Goal: Transaction & Acquisition: Purchase product/service

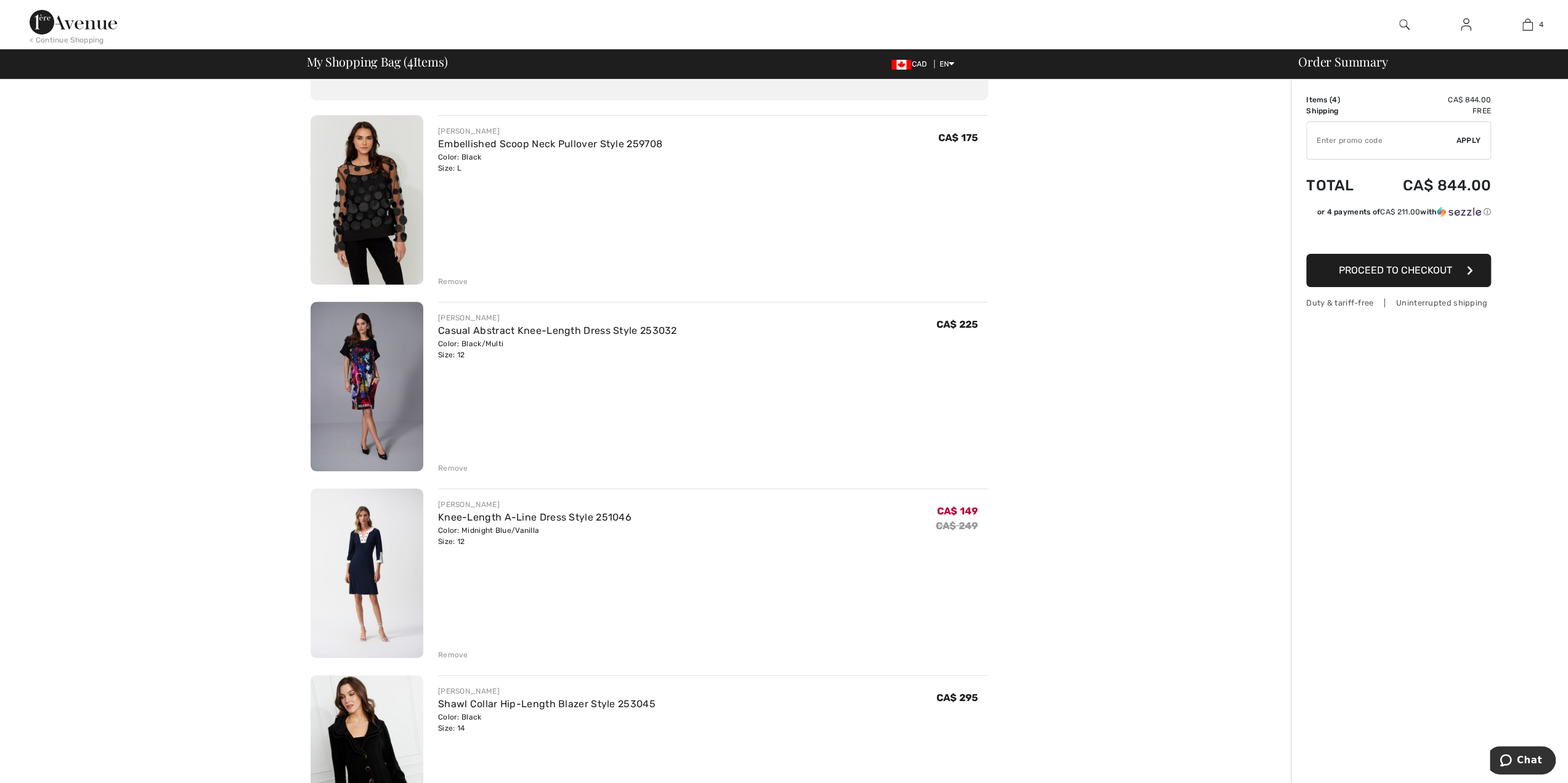
scroll to position [62, 0]
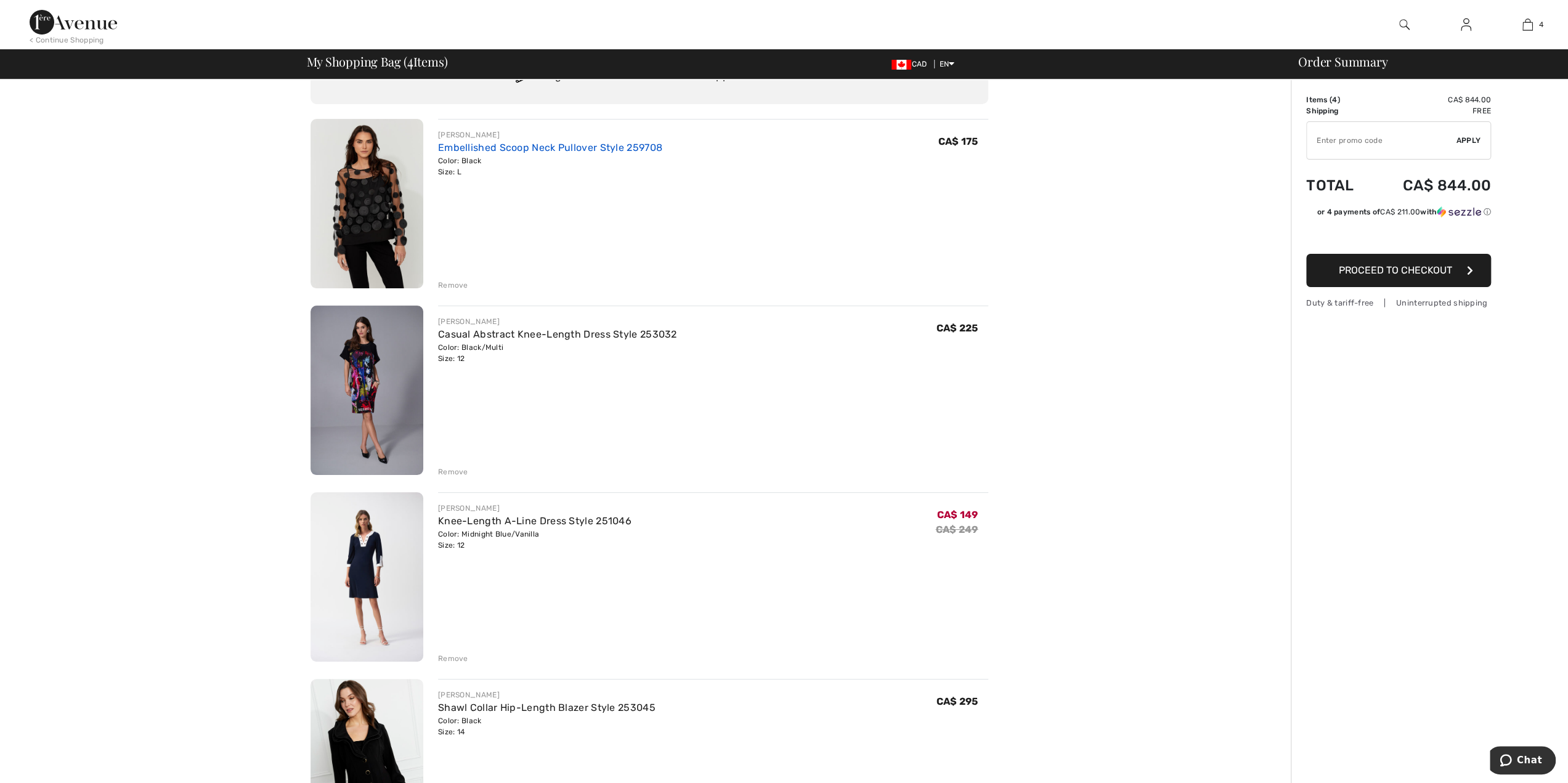
click at [553, 150] on link "Embellished Scoop Neck Pullover Style 259708" at bounding box center [550, 148] width 224 height 12
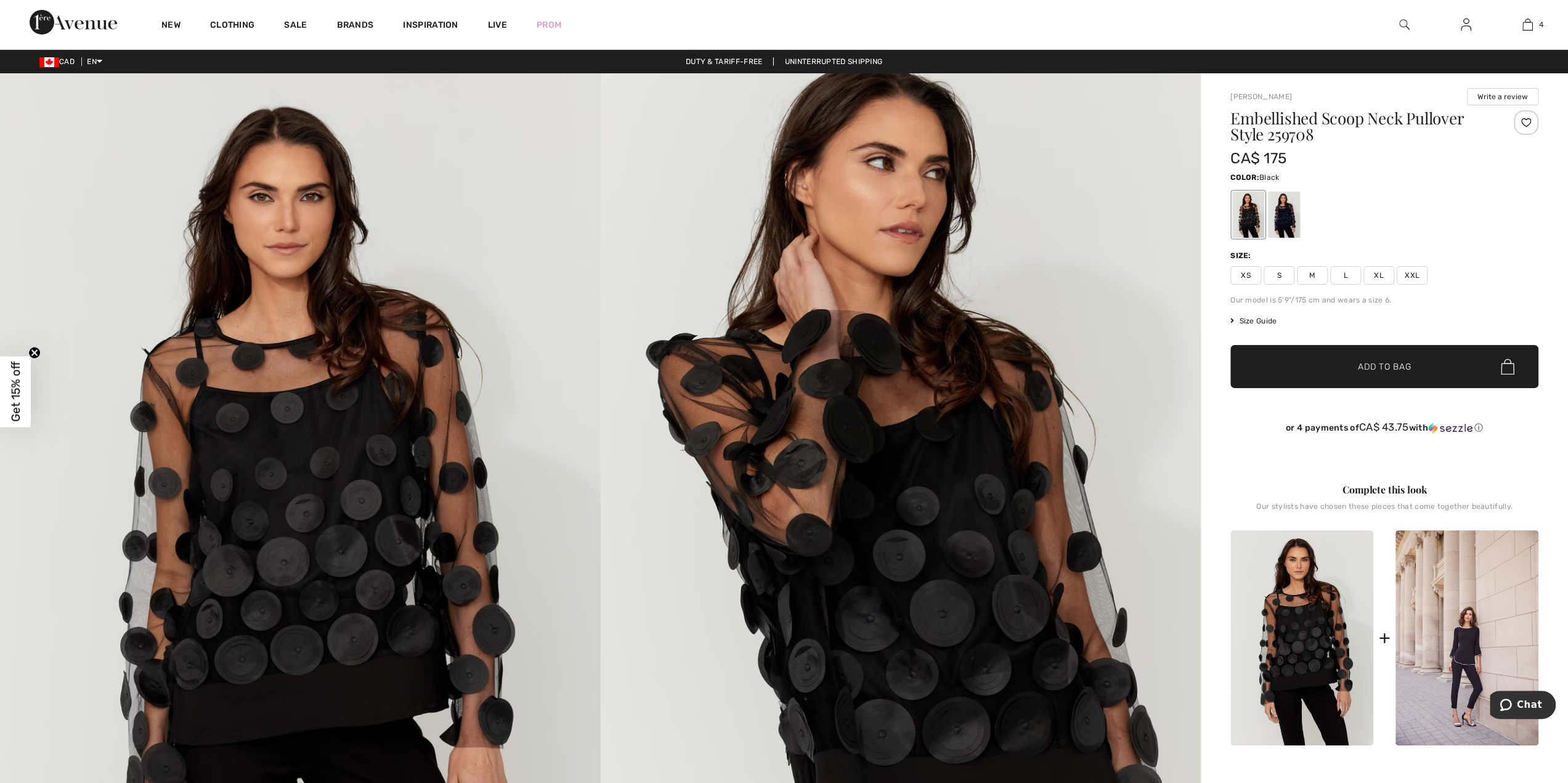
click at [1234, 320] on icon at bounding box center [1232, 321] width 4 height 8
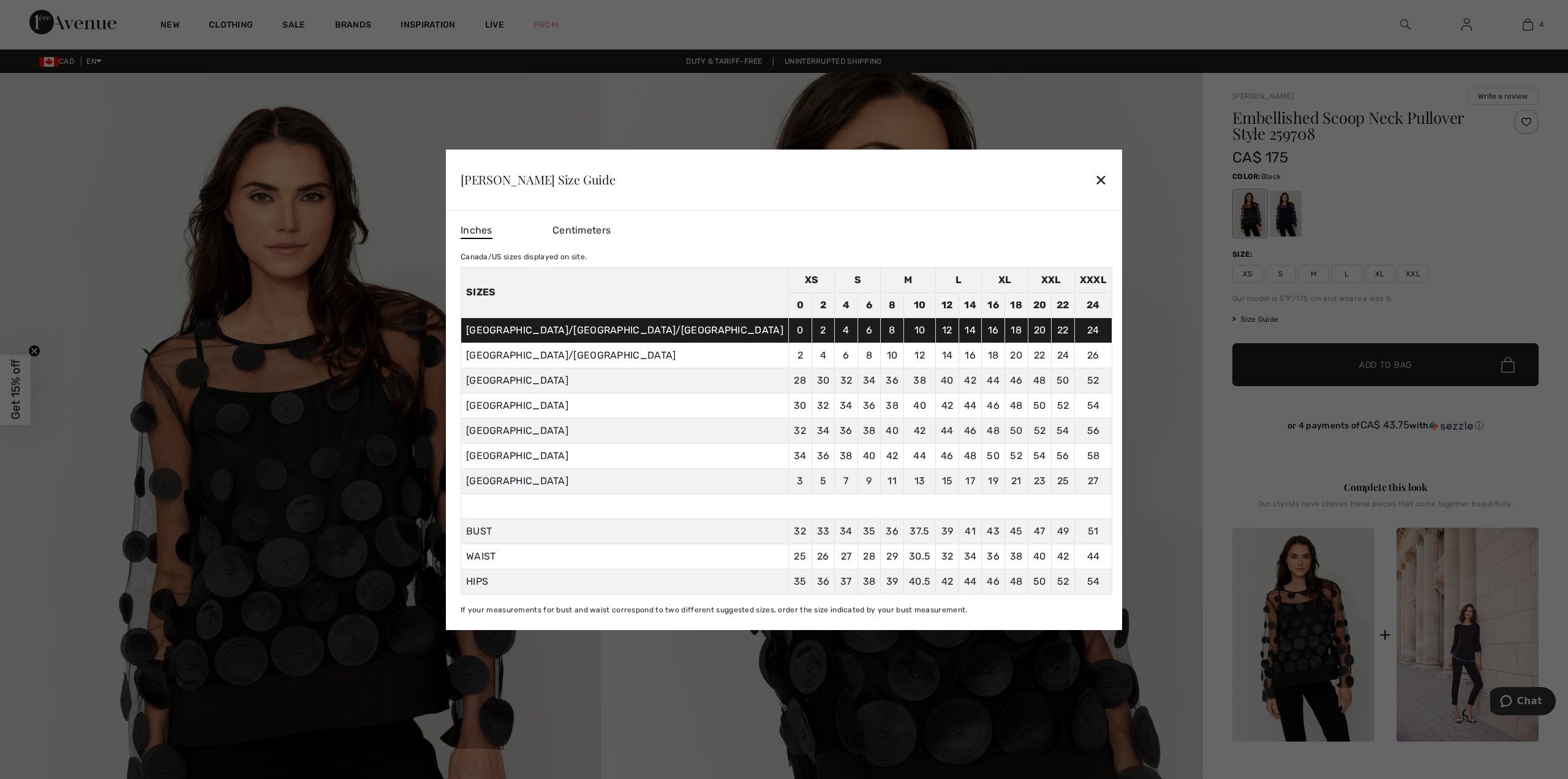
click at [1095, 180] on div "✕" at bounding box center [1100, 179] width 13 height 25
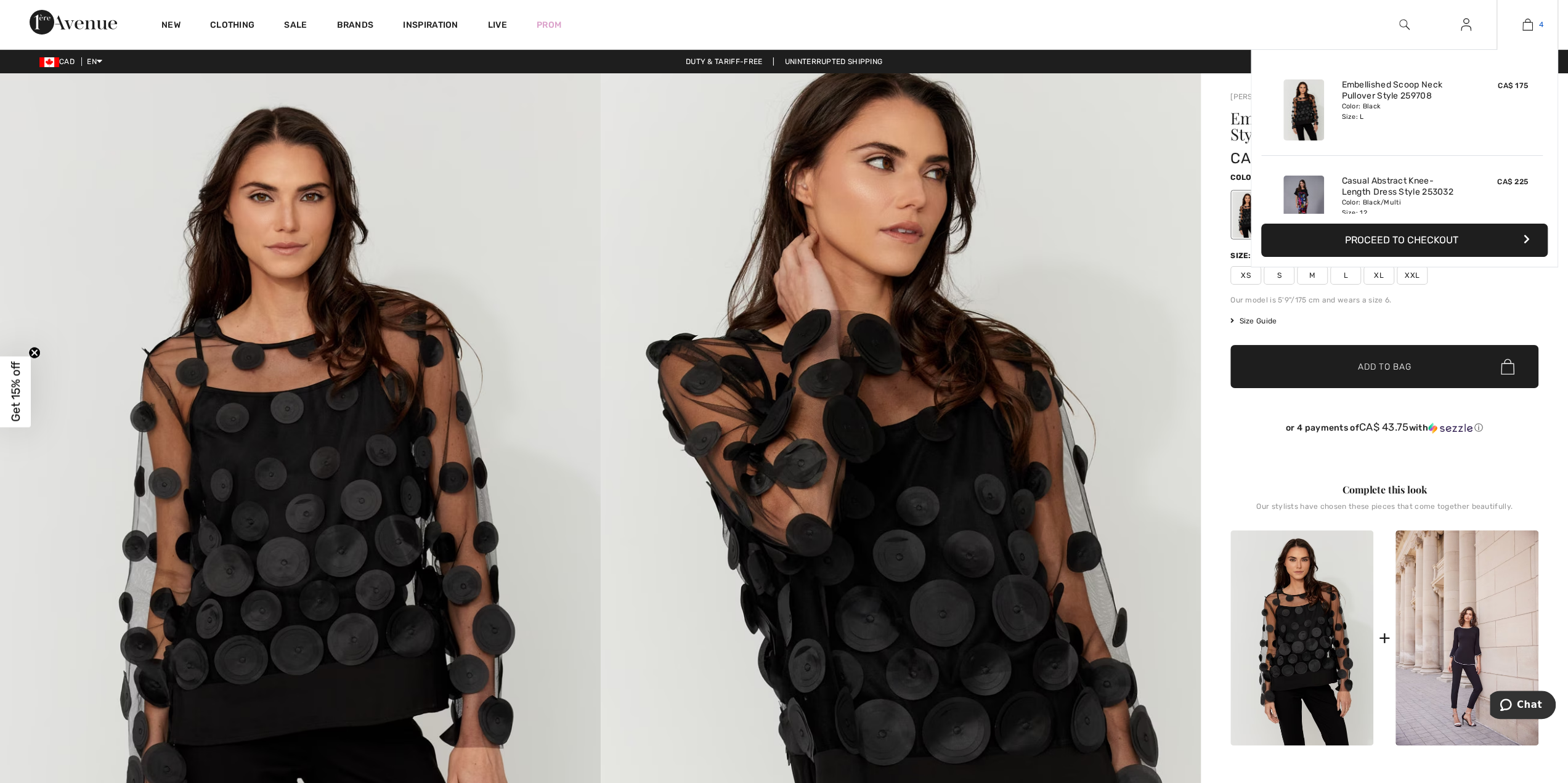
click at [1525, 21] on img at bounding box center [1527, 25] width 11 height 15
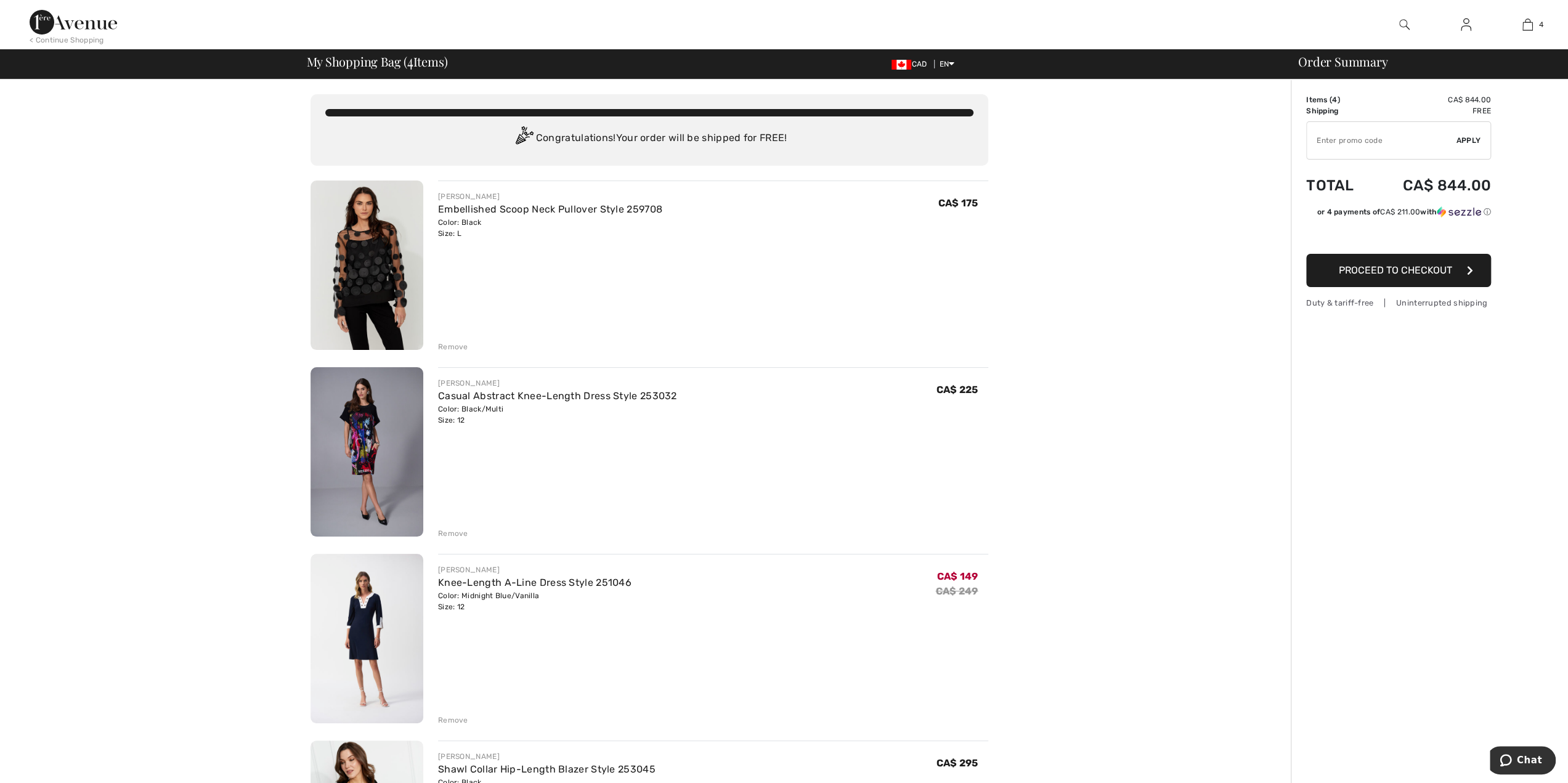
click at [450, 343] on div "Remove" at bounding box center [452, 346] width 30 height 11
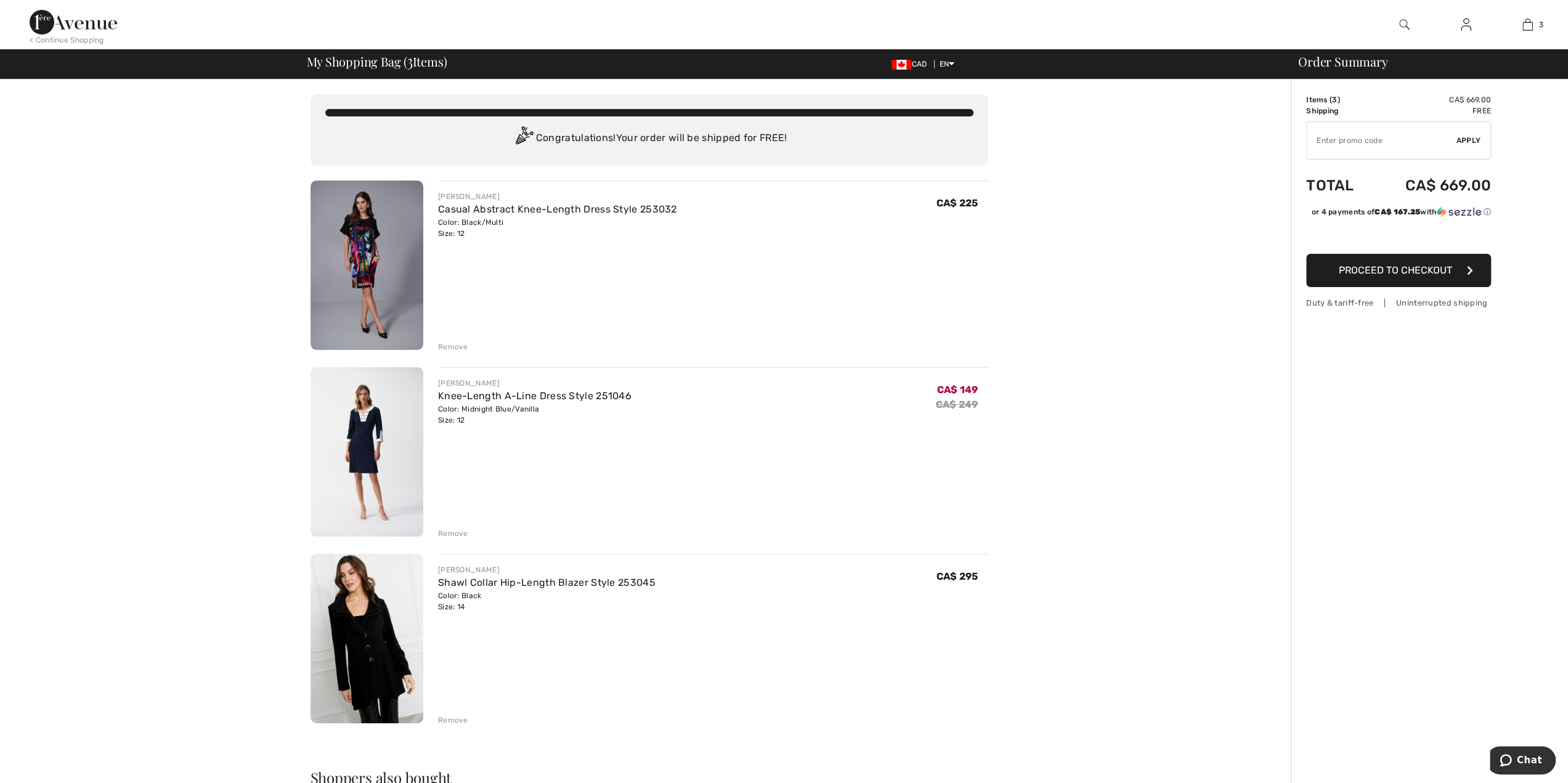
click at [451, 529] on div "Remove" at bounding box center [452, 533] width 30 height 11
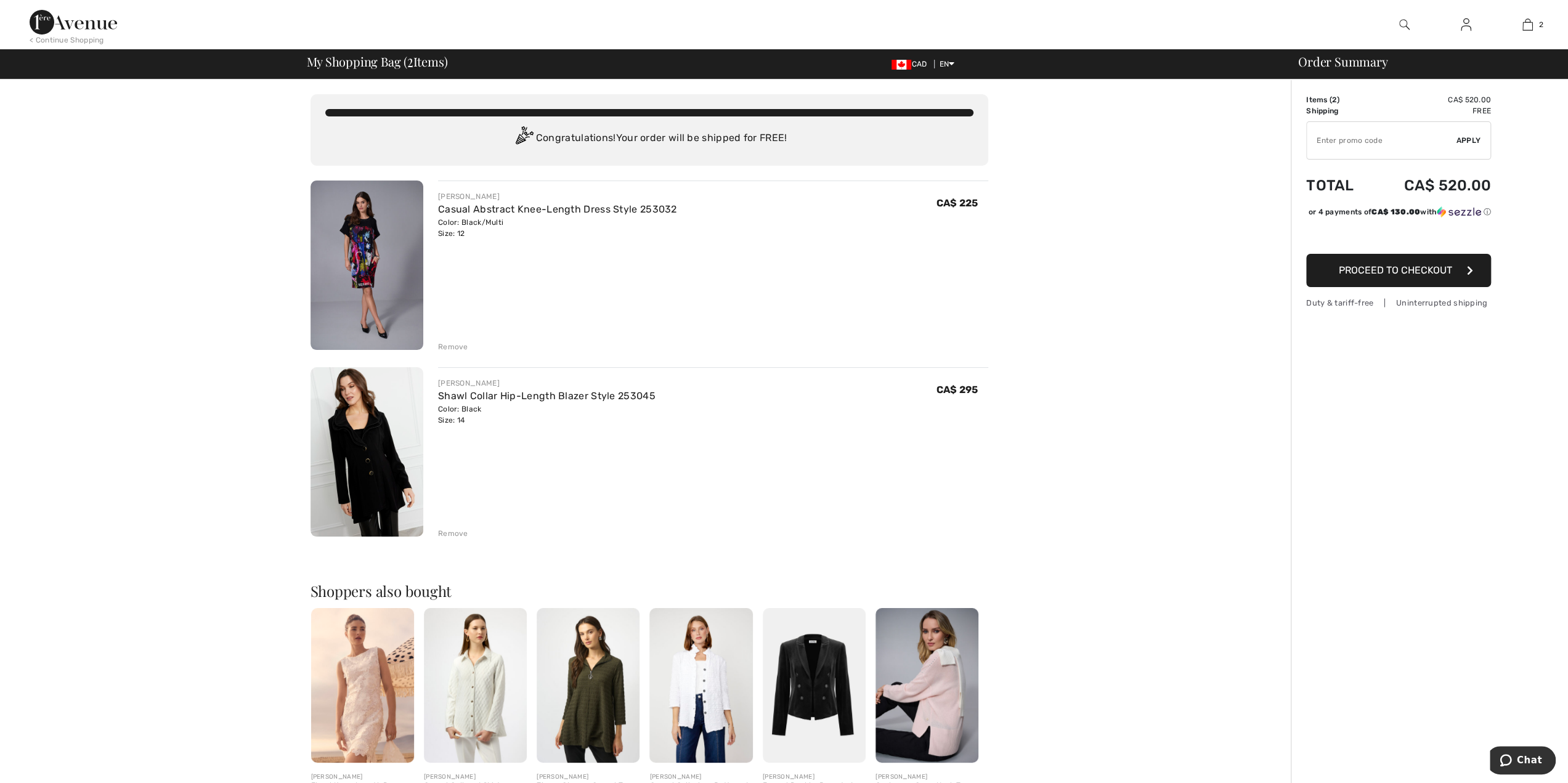
click at [382, 243] on img at bounding box center [367, 265] width 113 height 169
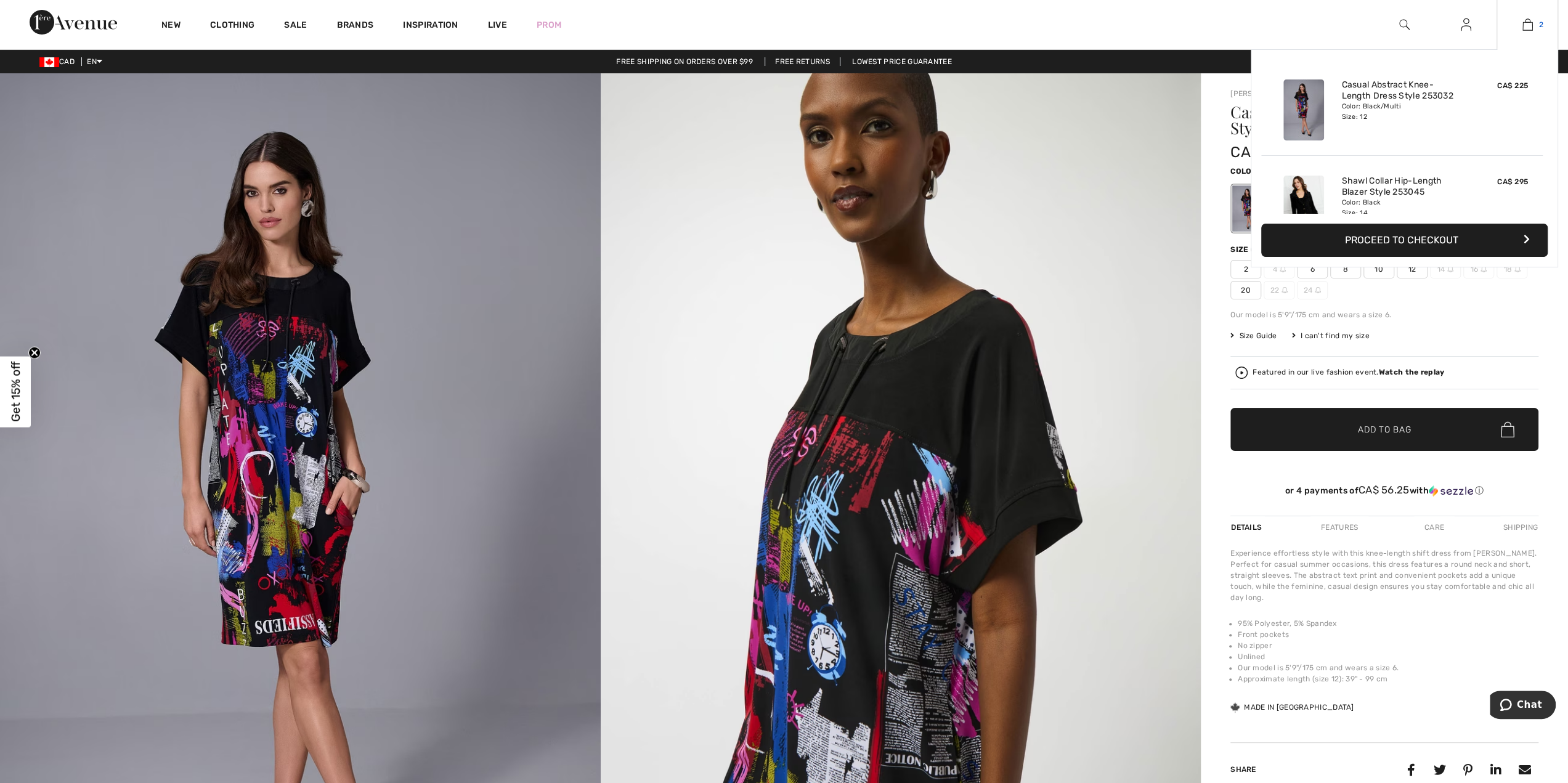
click at [1528, 29] on img at bounding box center [1527, 25] width 11 height 15
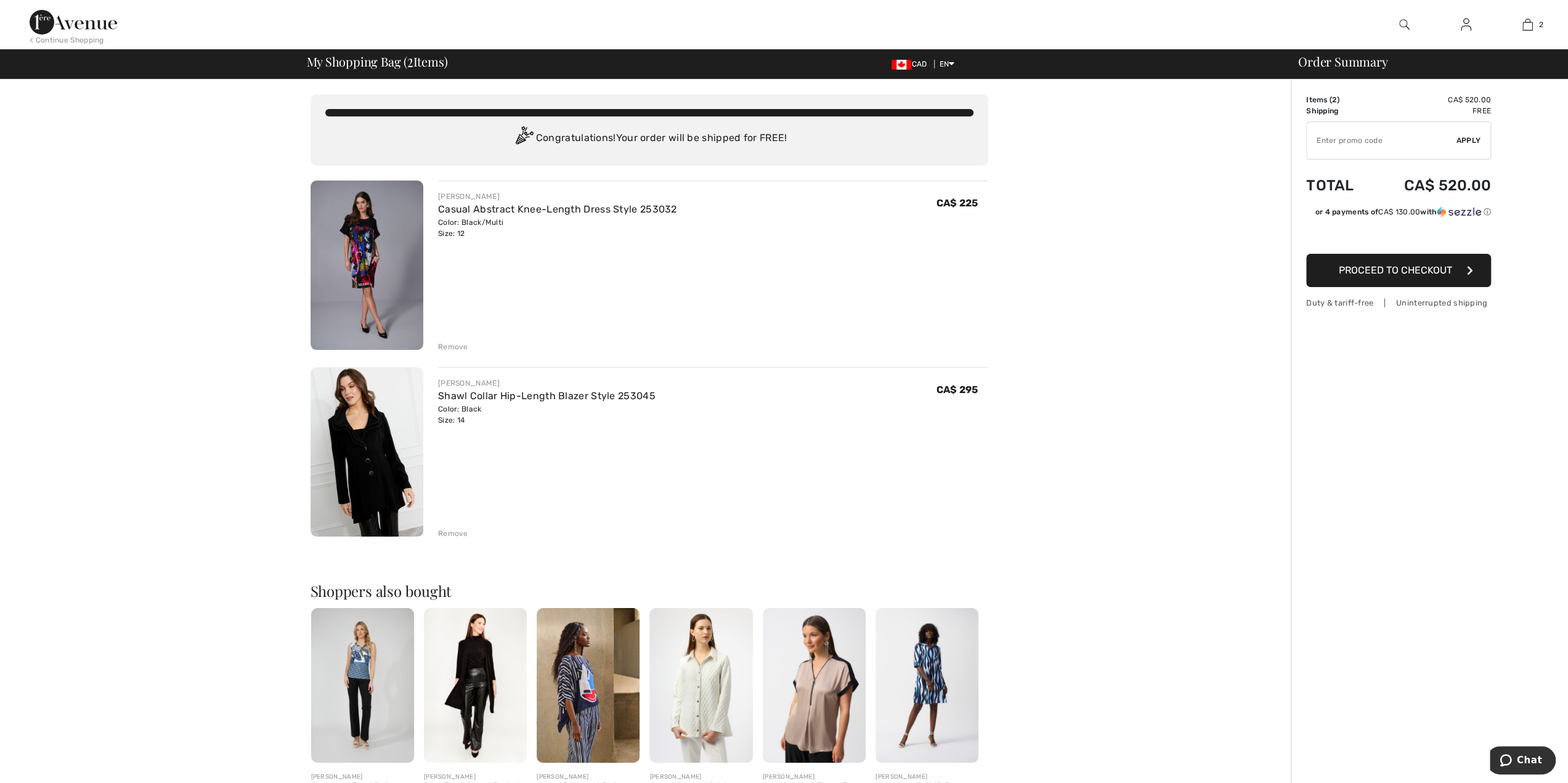
click at [367, 454] on img at bounding box center [367, 452] width 113 height 169
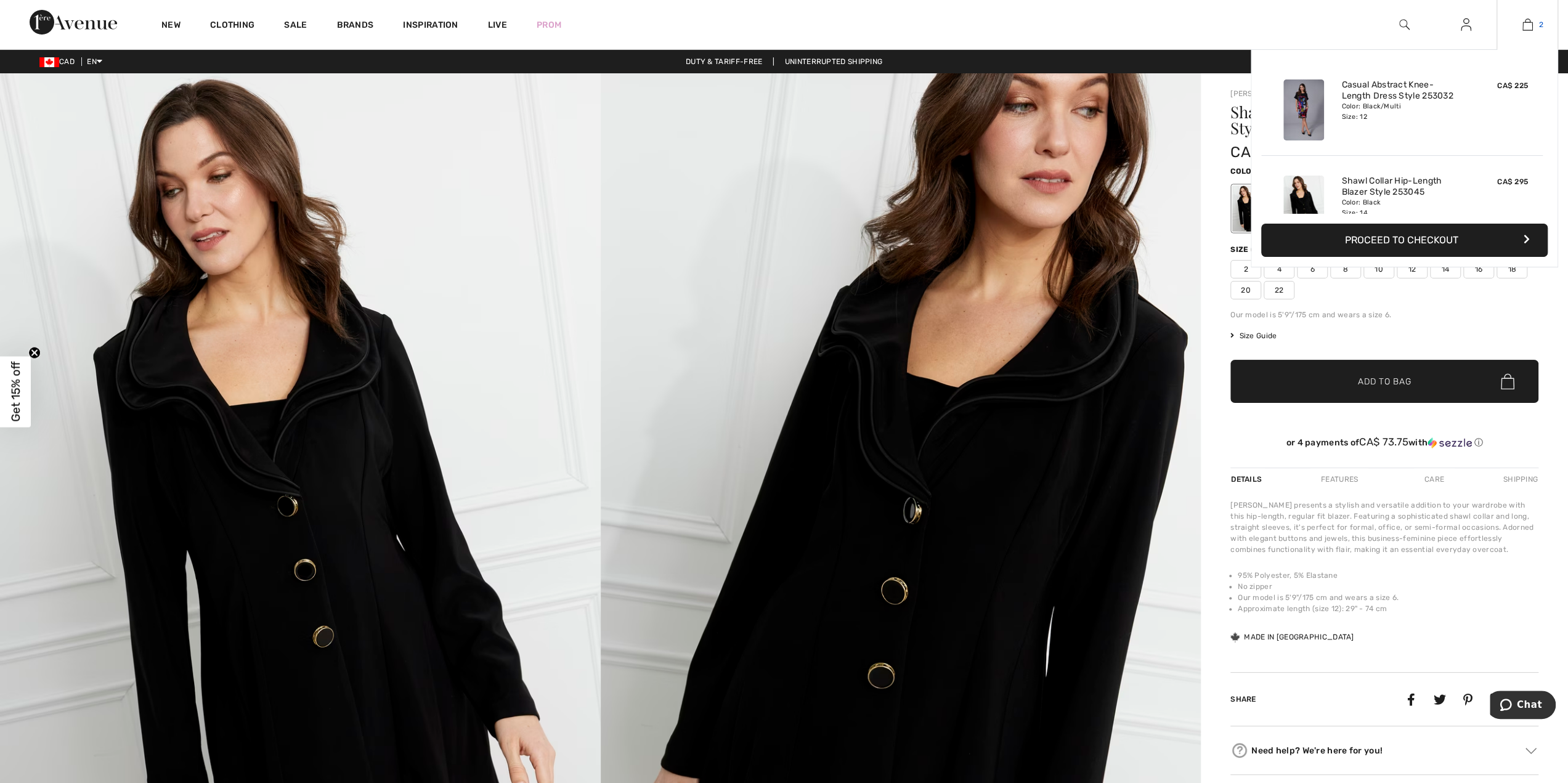
click at [1525, 26] on img at bounding box center [1527, 25] width 11 height 15
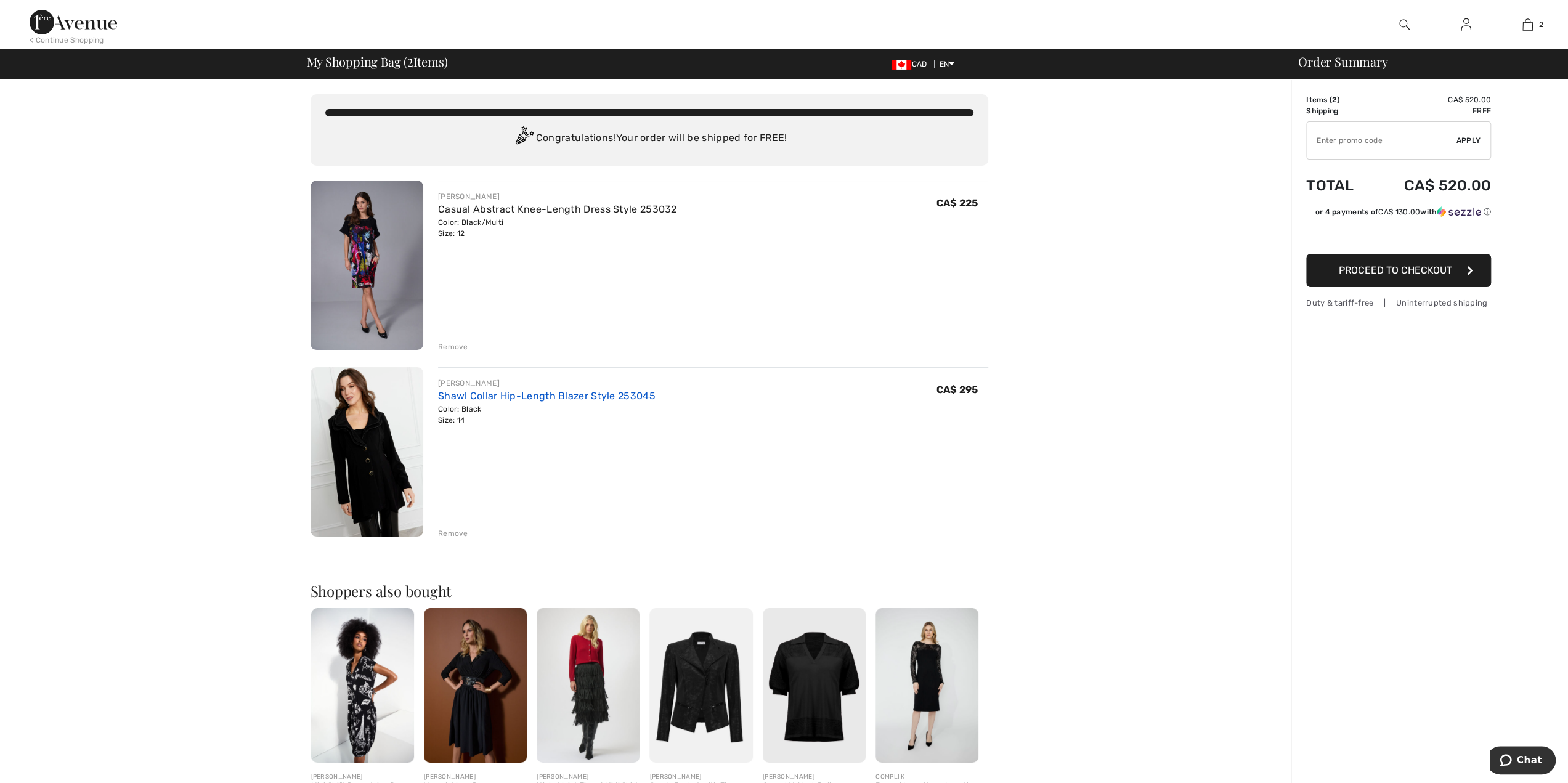
click at [512, 397] on link "Shawl Collar Hip-Length Blazer Style 253045" at bounding box center [546, 395] width 217 height 12
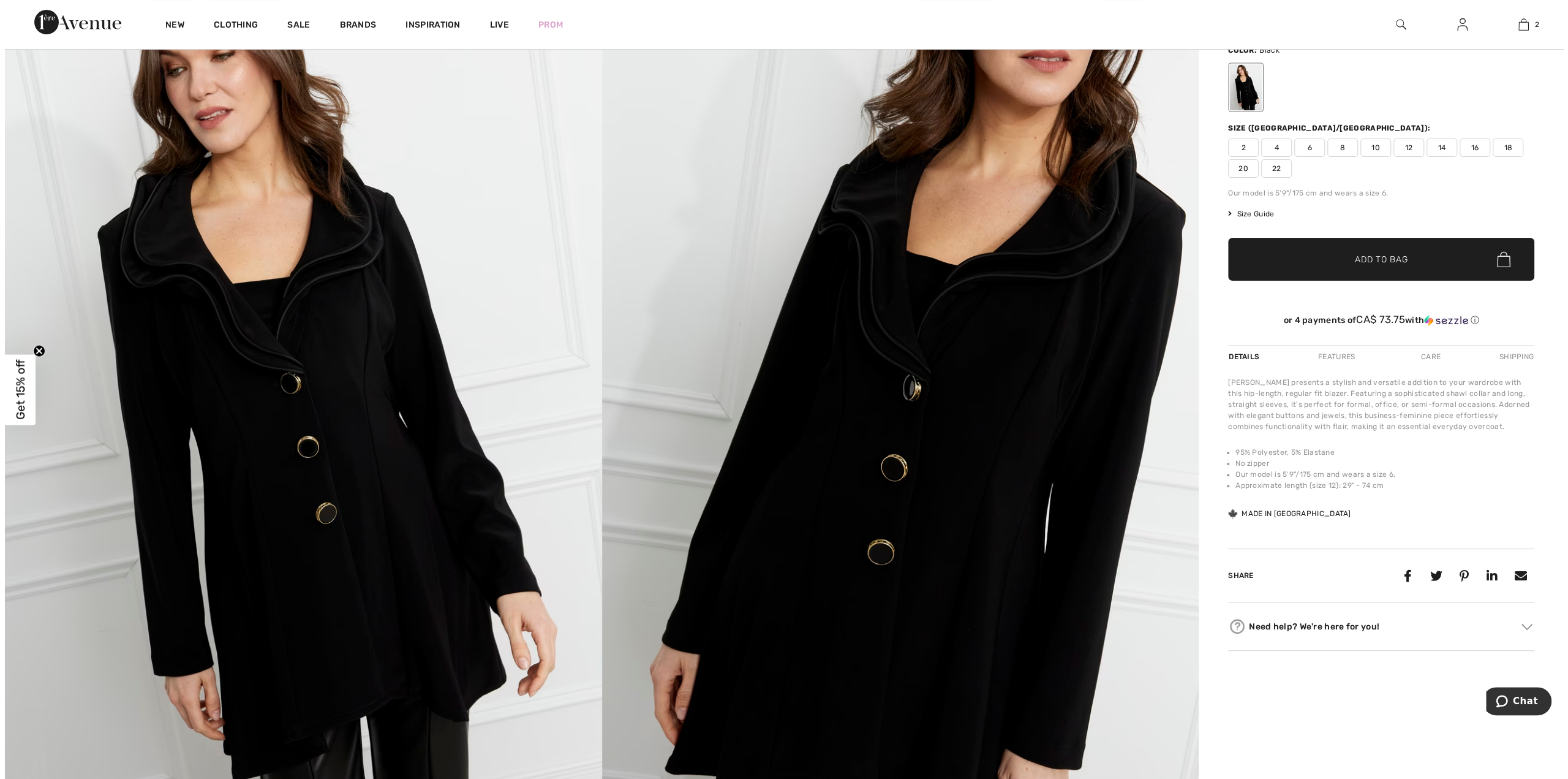
scroll to position [122, 0]
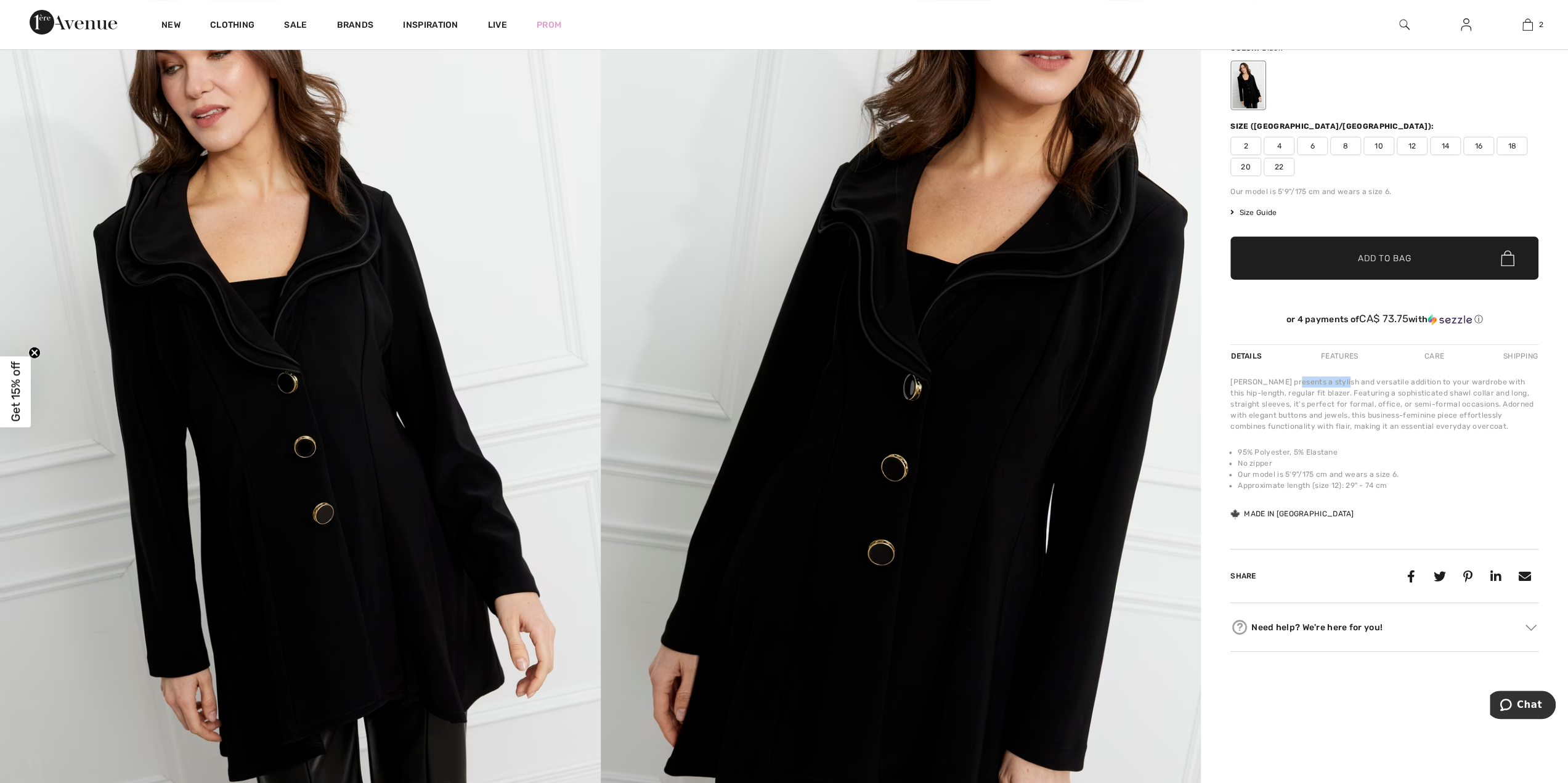
drag, startPoint x: 1293, startPoint y: 379, endPoint x: 1340, endPoint y: 375, distance: 47.2
click at [1340, 377] on div "[PERSON_NAME] presents a stylish and versatile addition to your wardrobe with t…" at bounding box center [1383, 404] width 308 height 55
drag, startPoint x: 1329, startPoint y: 401, endPoint x: 1483, endPoint y: 427, distance: 156.2
click at [1483, 427] on div "[PERSON_NAME] presents a stylish and versatile addition to your wardrobe with t…" at bounding box center [1383, 404] width 308 height 55
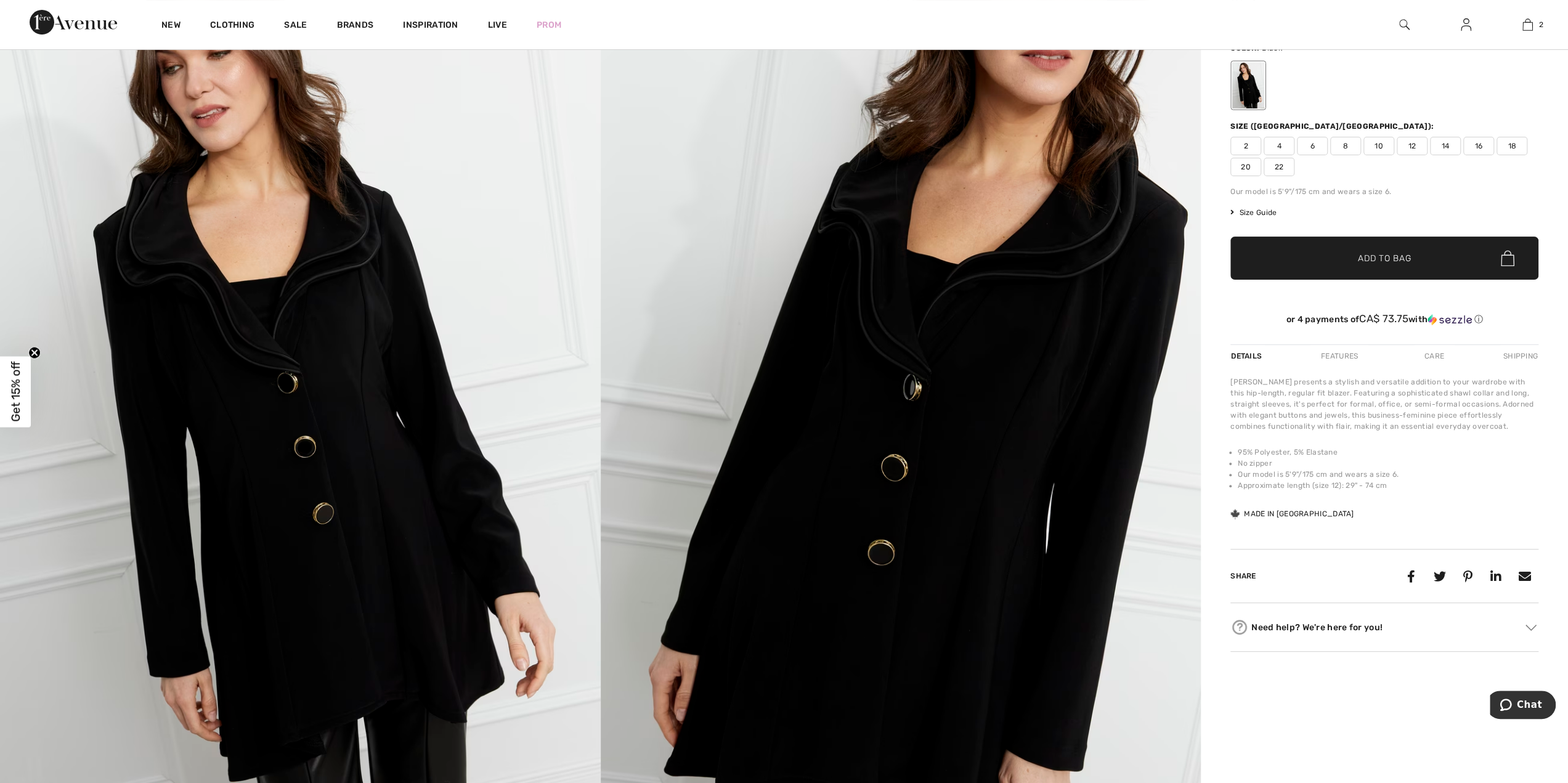
click at [902, 616] on img at bounding box center [900, 399] width 600 height 900
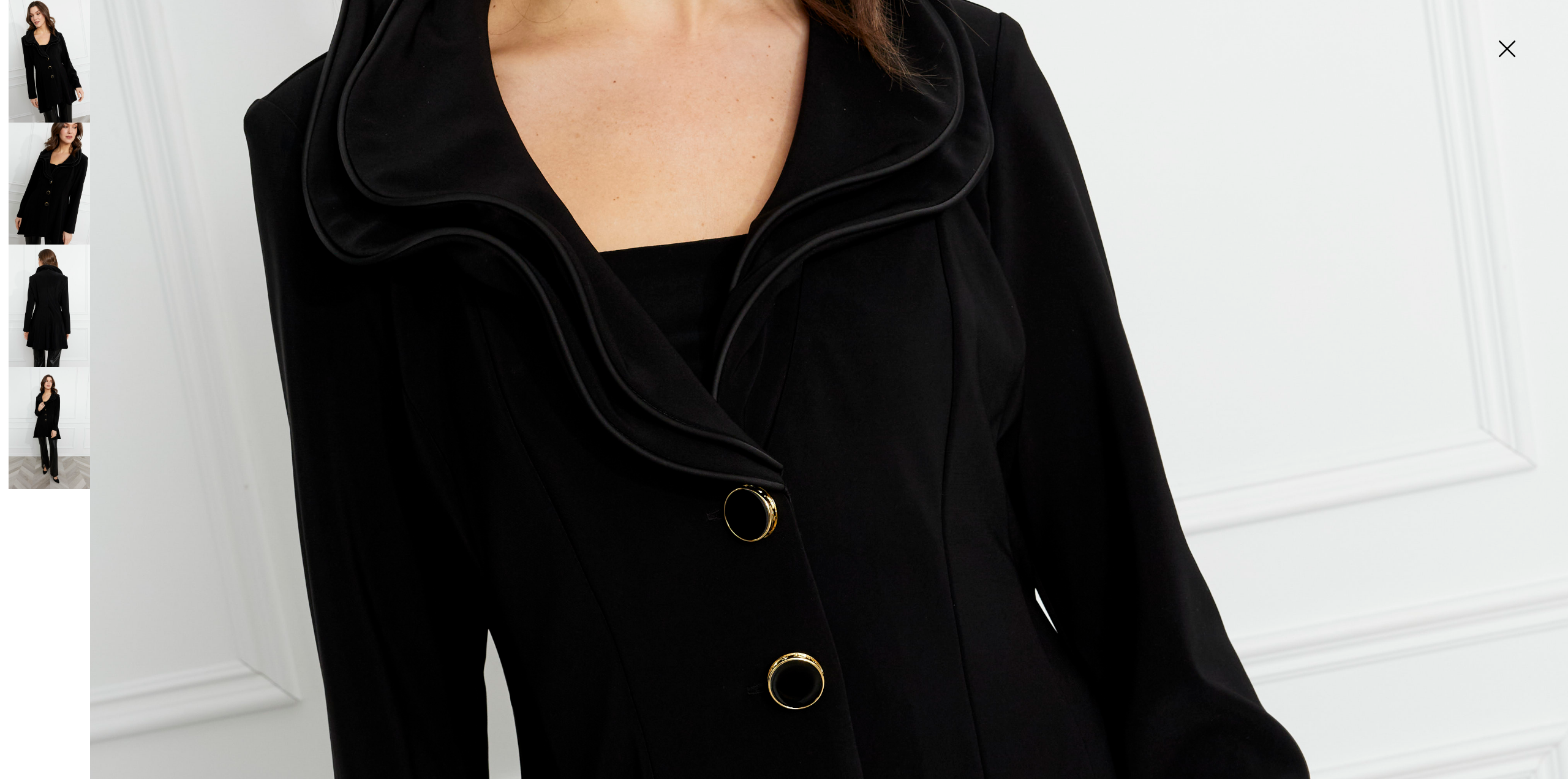
scroll to position [613, 0]
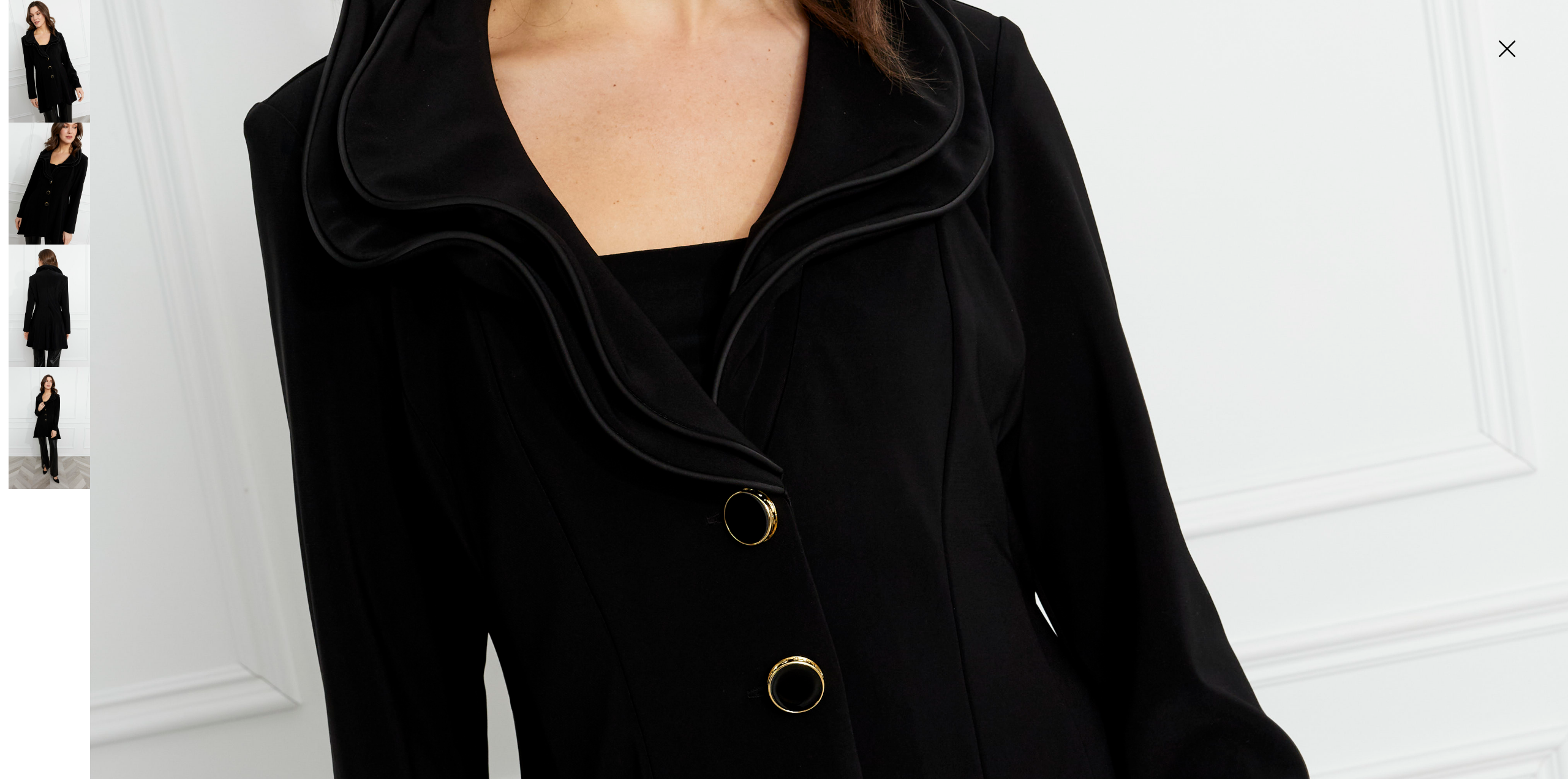
click at [38, 174] on img at bounding box center [49, 183] width 81 height 122
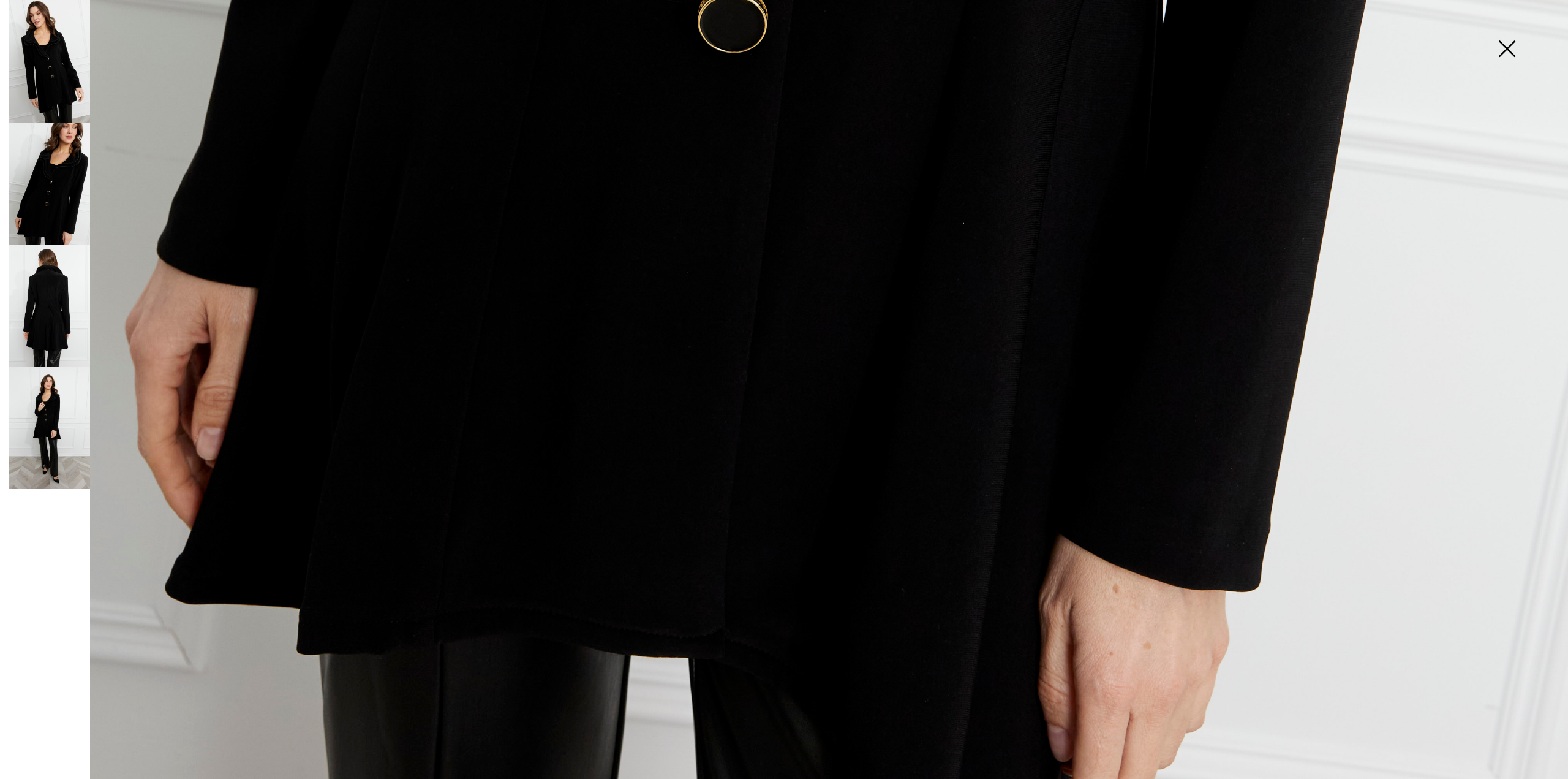
scroll to position [1560, 0]
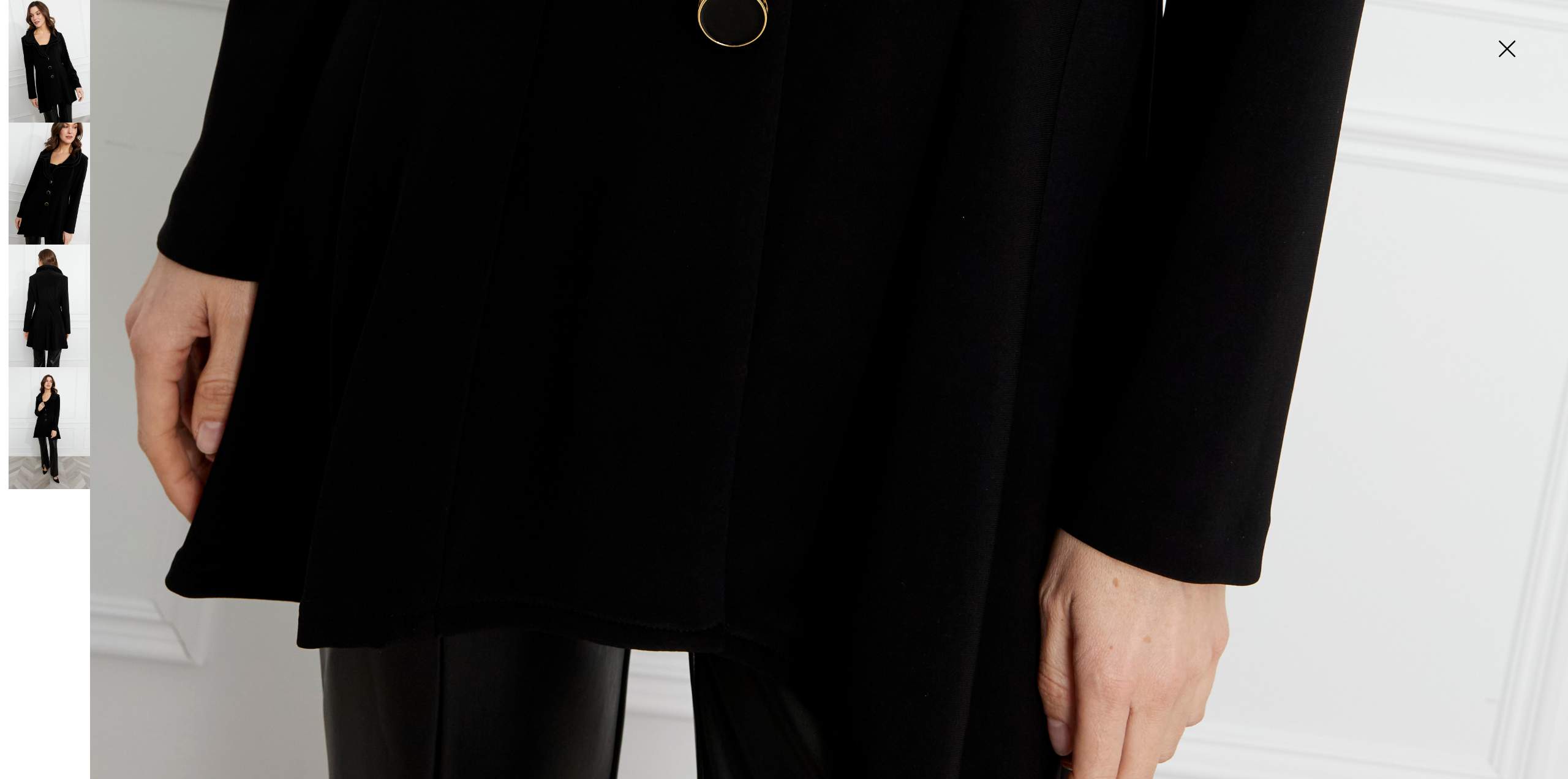
click at [49, 308] on img at bounding box center [49, 305] width 81 height 122
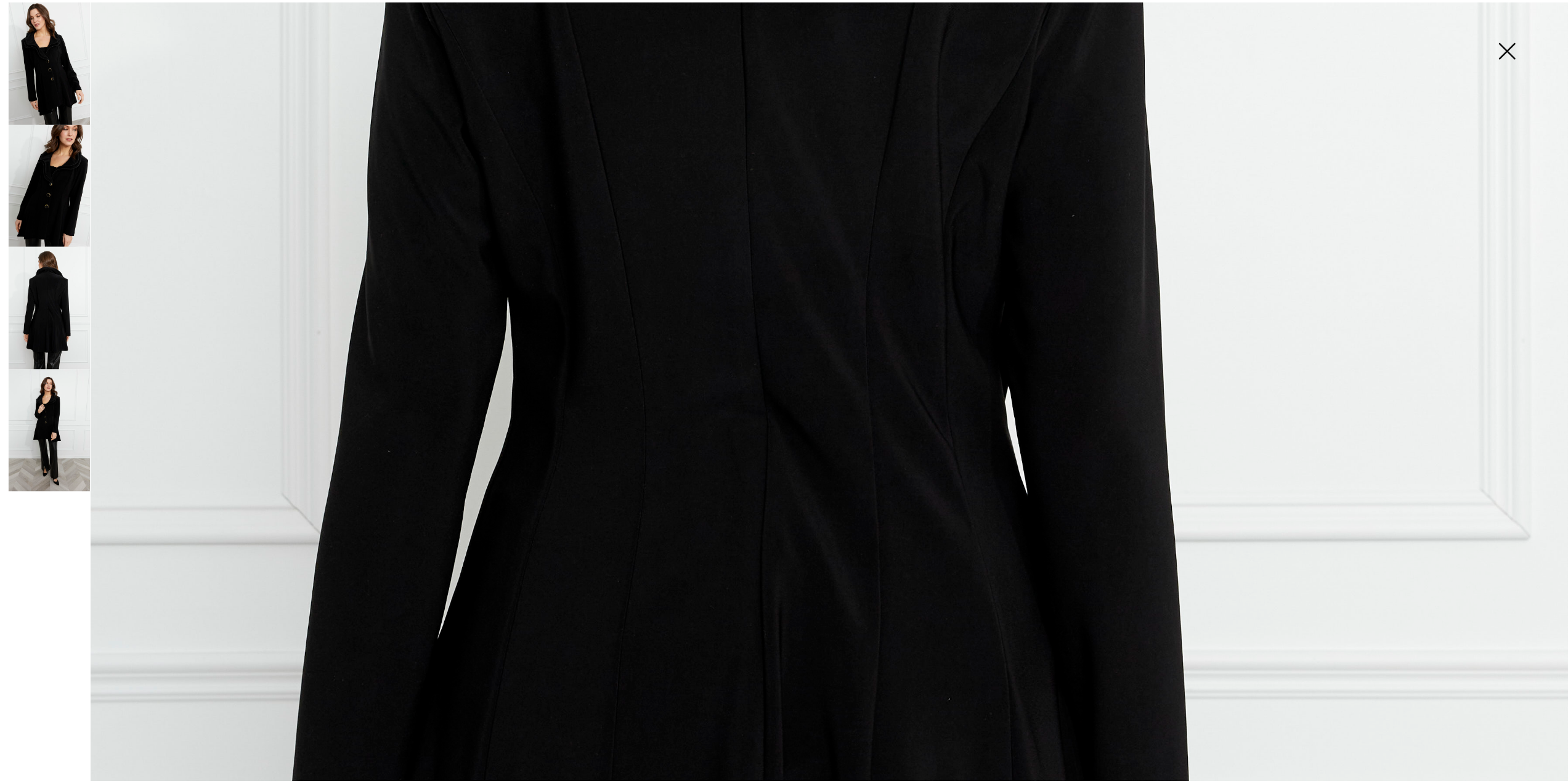
scroll to position [986, 0]
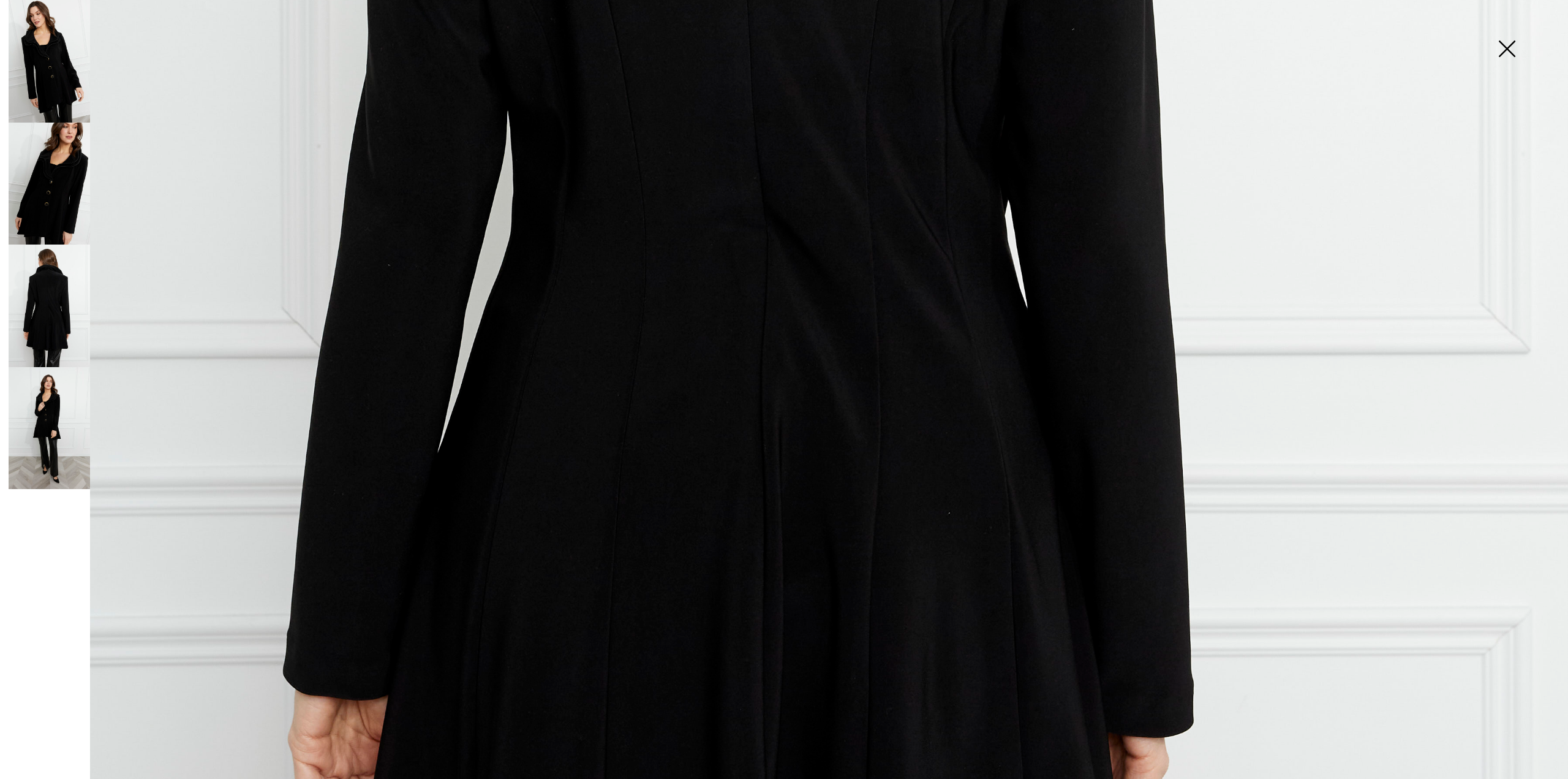
click at [1513, 47] on img at bounding box center [1506, 50] width 62 height 63
